Goal: Find specific page/section

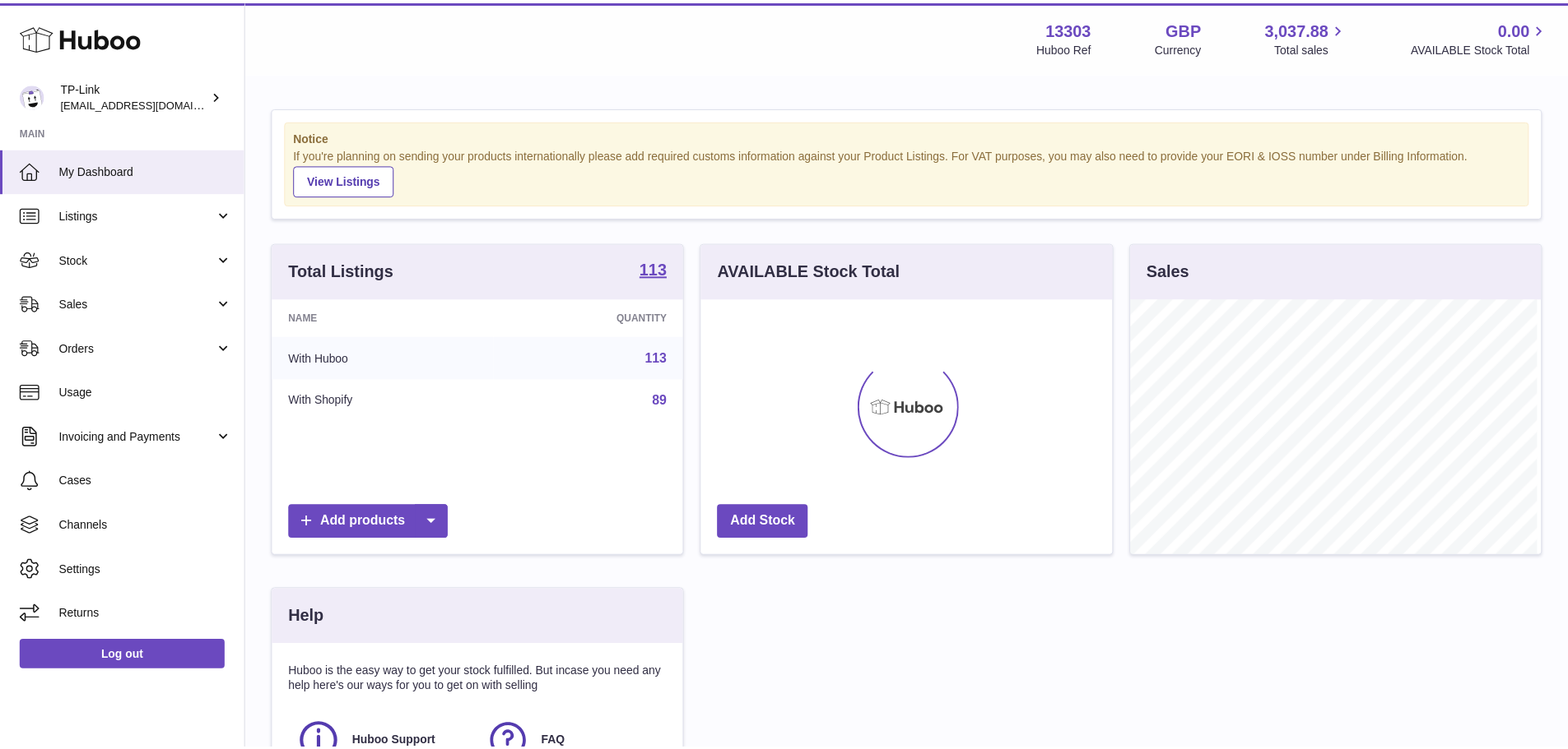
scroll to position [257, 414]
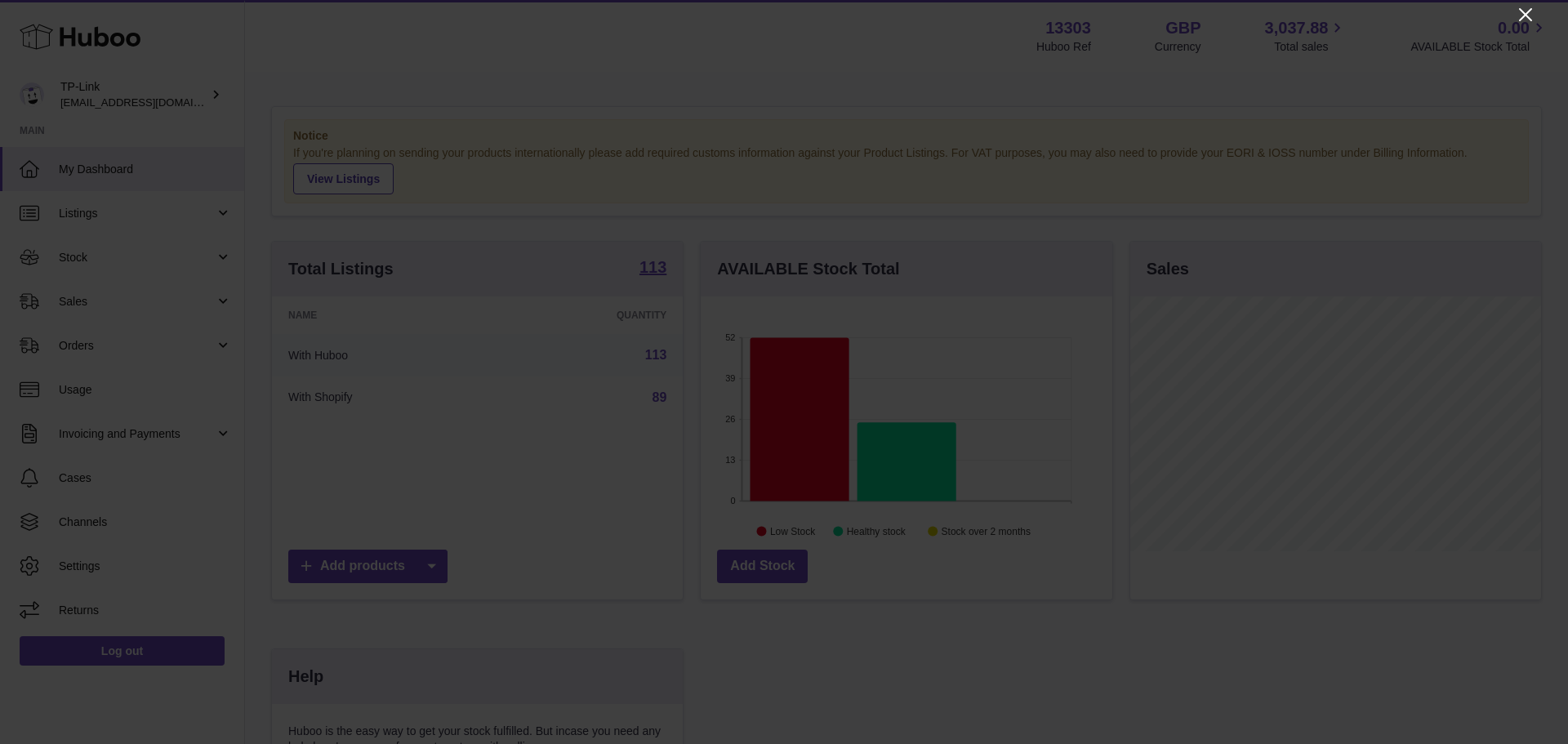
click at [1524, 11] on icon "Close" at bounding box center [1525, 15] width 20 height 20
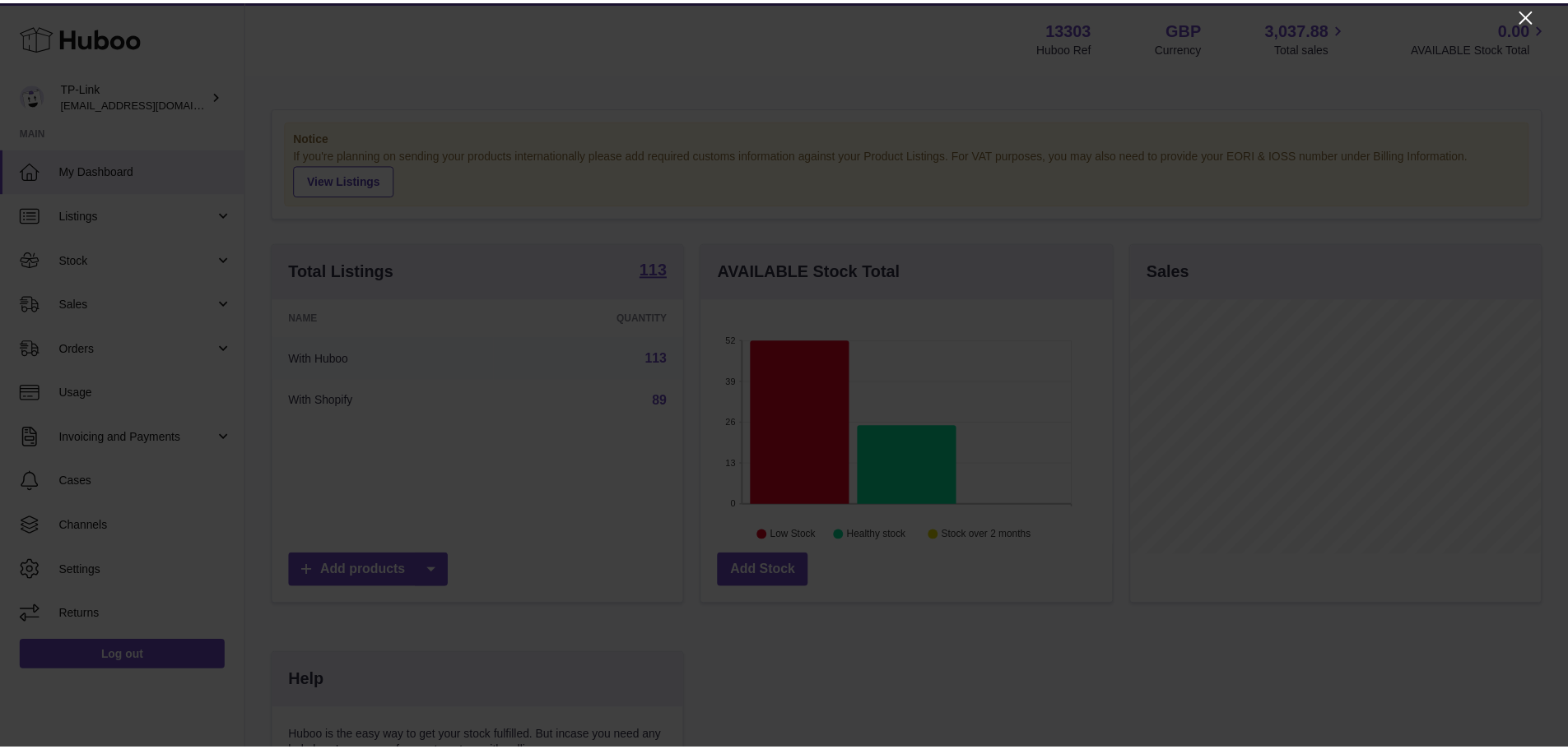
scroll to position [822245, 822516]
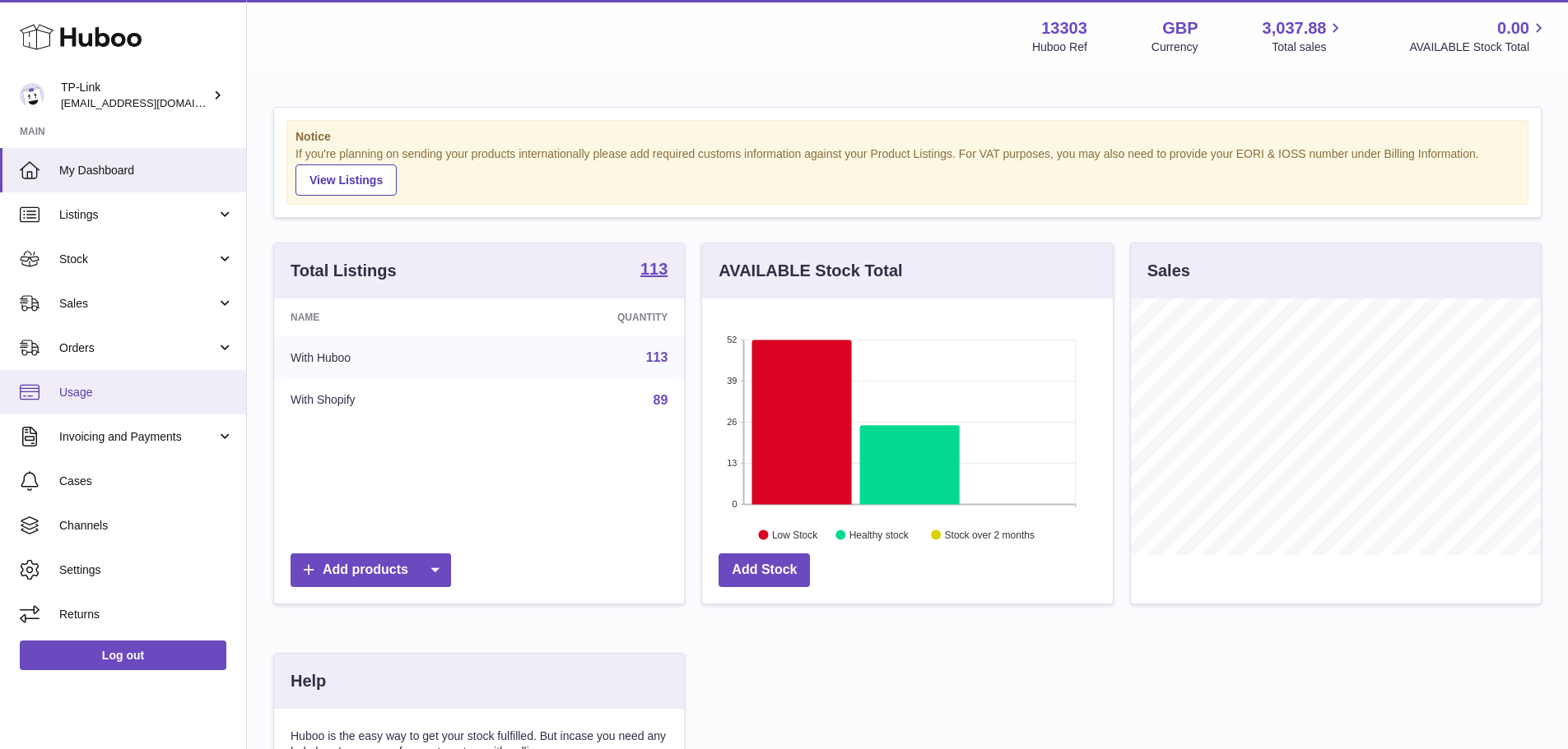
click at [102, 394] on span "Usage" at bounding box center [146, 393] width 175 height 16
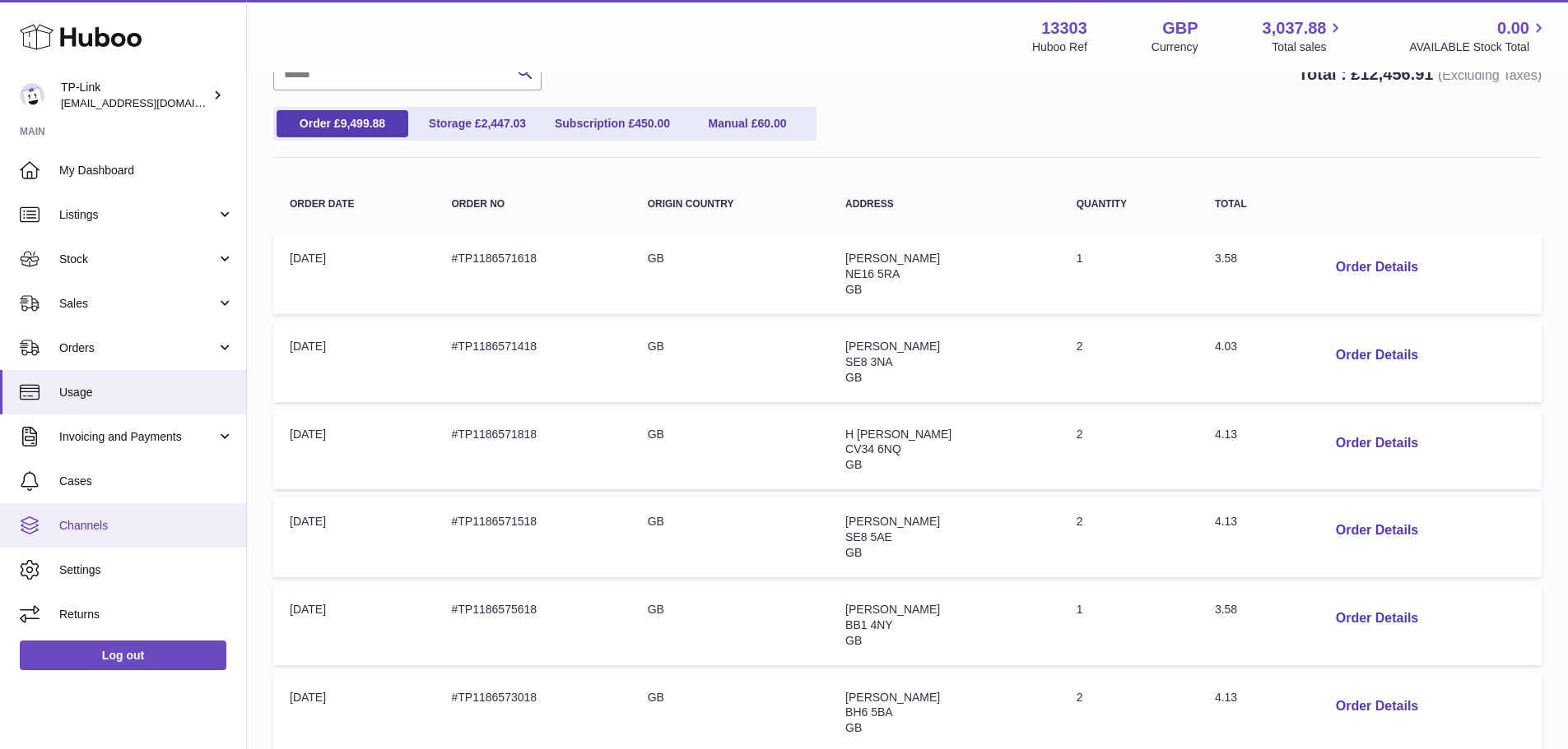
scroll to position [82, 0]
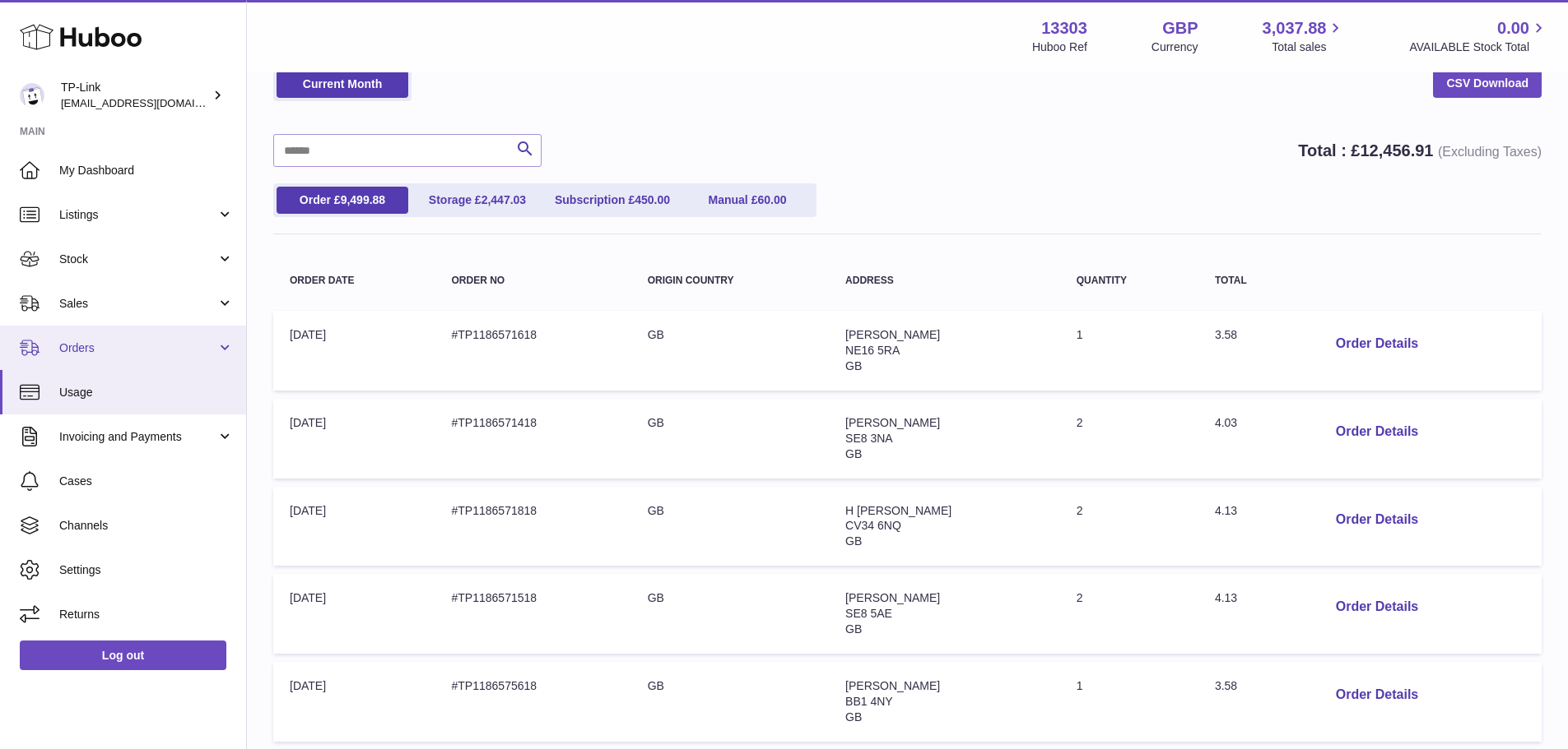
click at [104, 349] on span "Orders" at bounding box center [138, 349] width 157 height 16
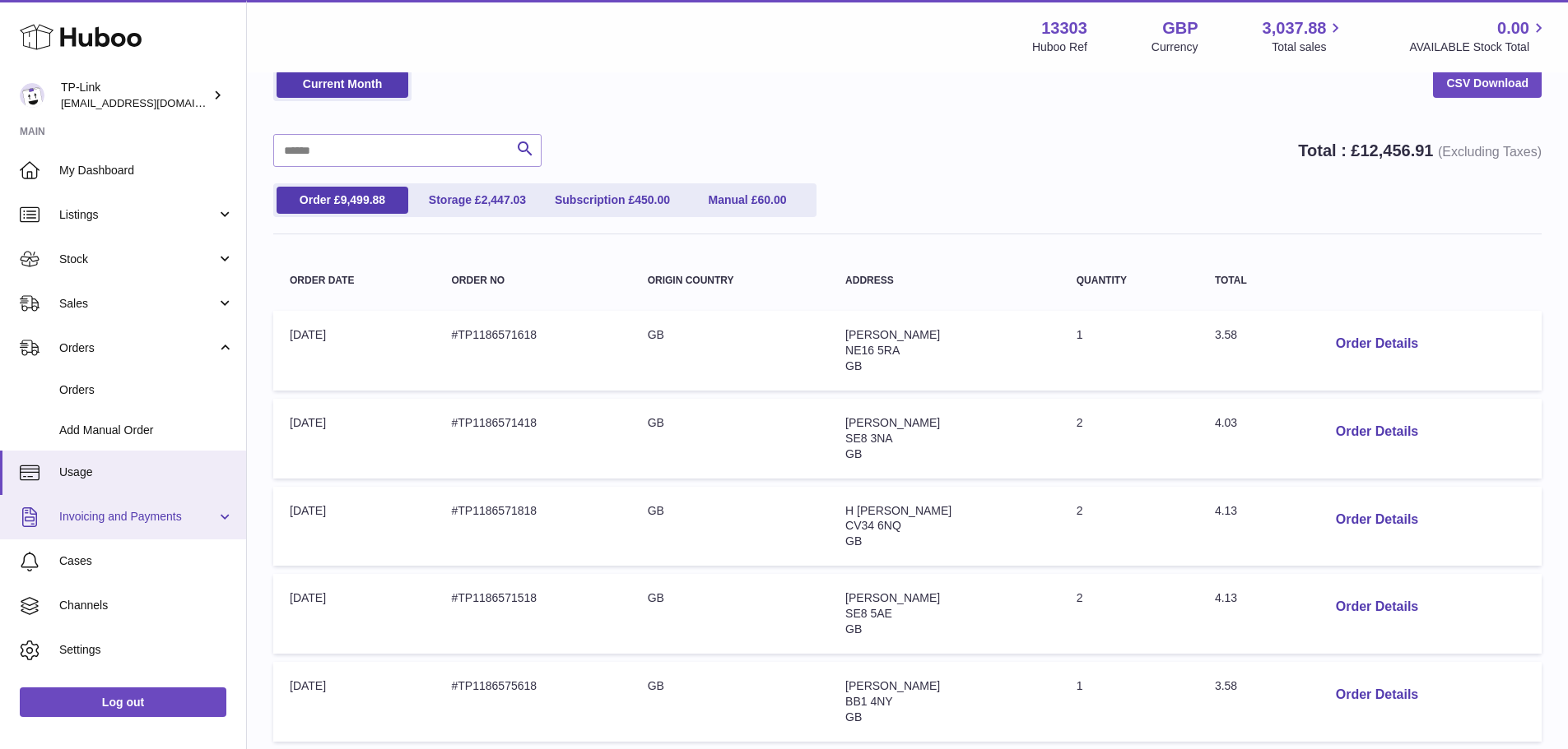
click at [97, 509] on span "Invoicing and Payments" at bounding box center [138, 517] width 157 height 16
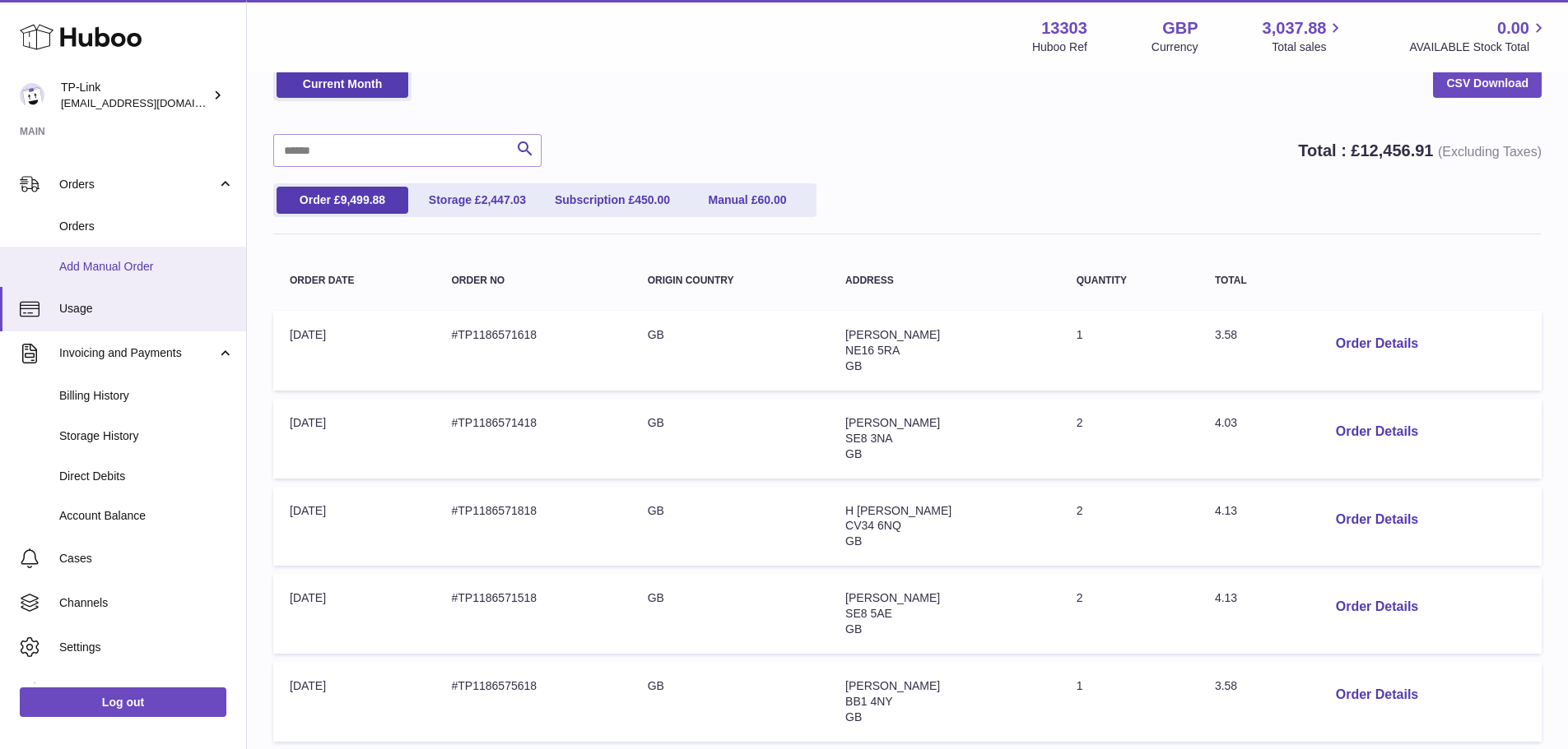
scroll to position [164, 0]
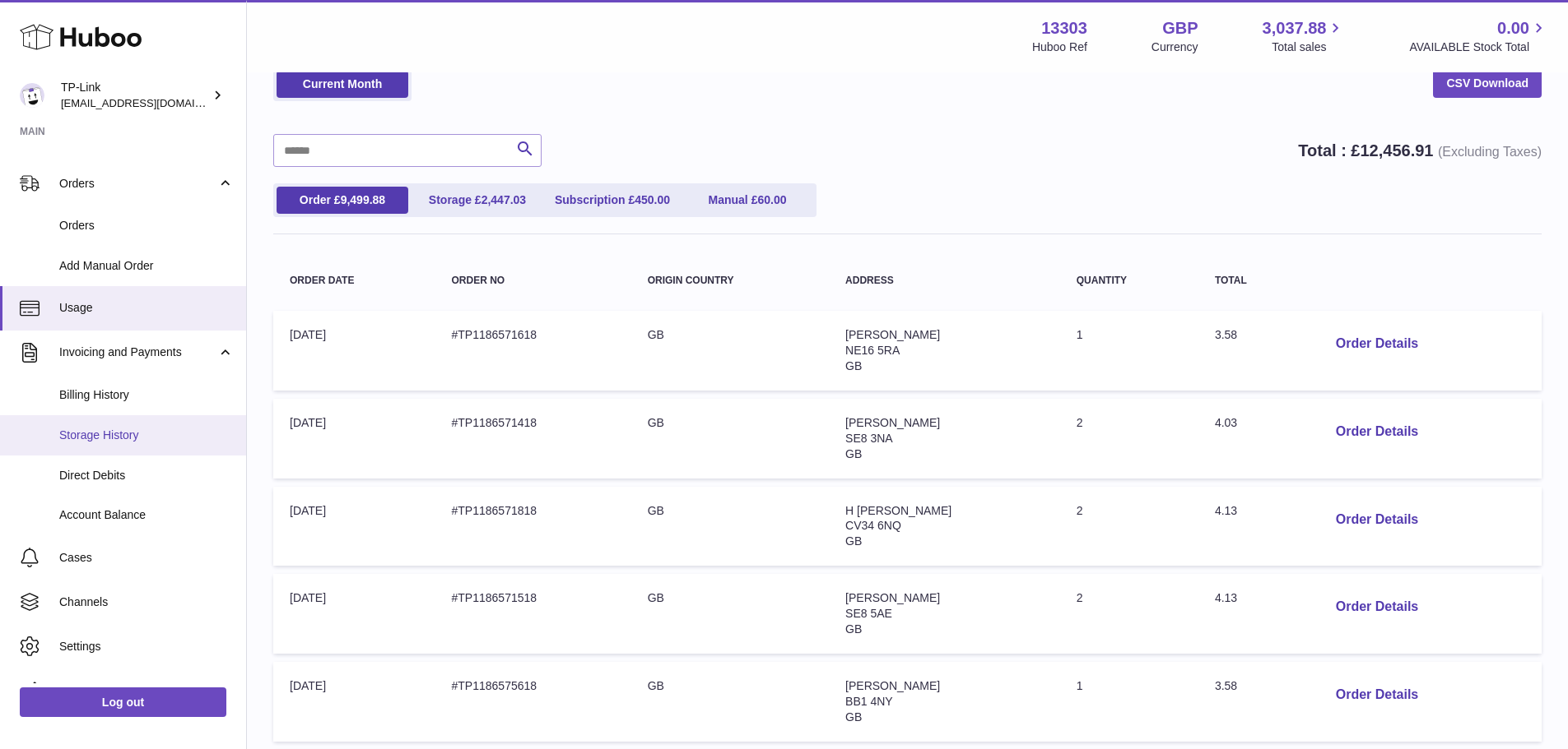
click at [112, 439] on span "Storage History" at bounding box center [146, 436] width 175 height 16
